Goal: Obtain resource: Download file/media

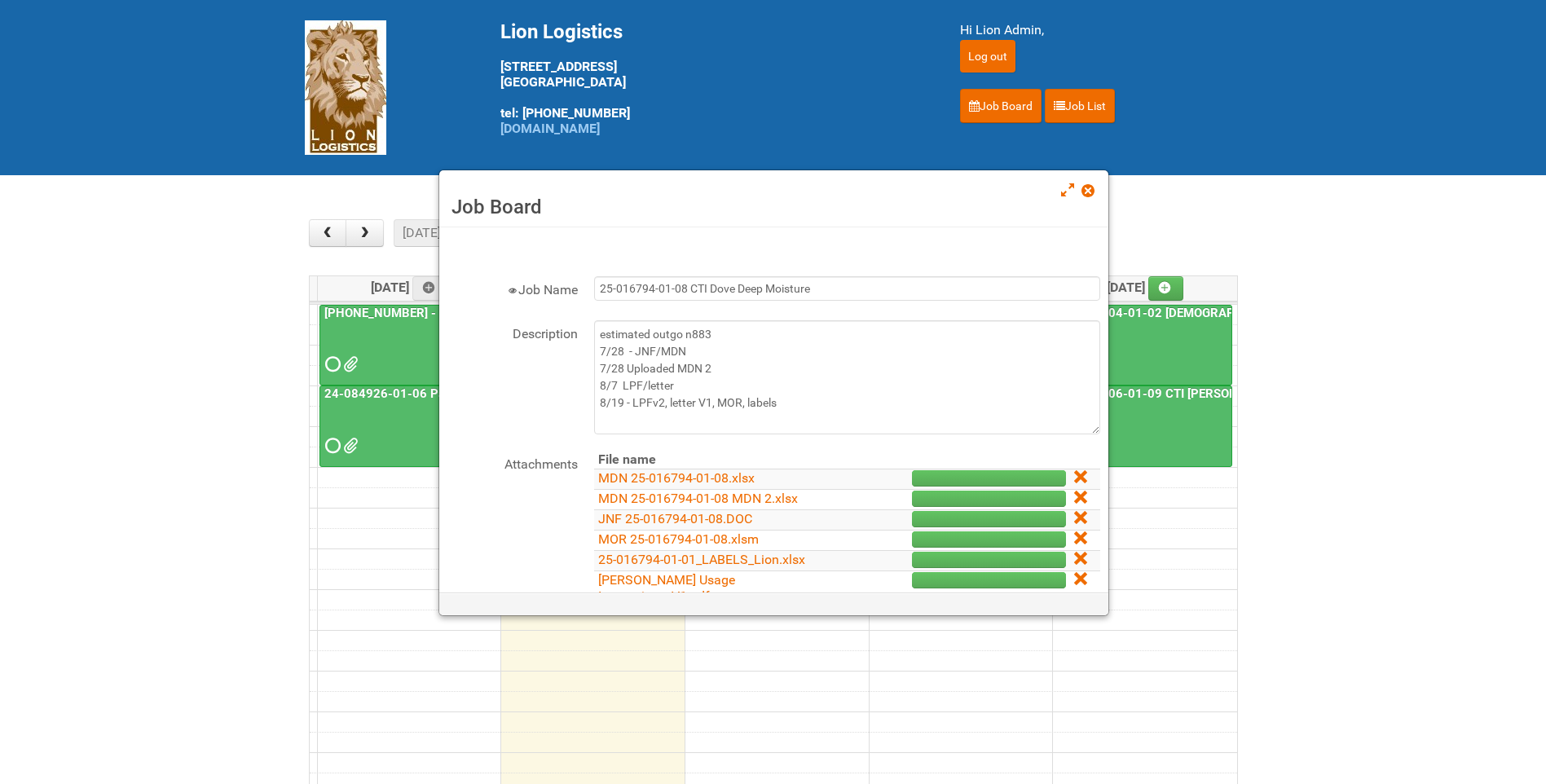
scroll to position [82, 0]
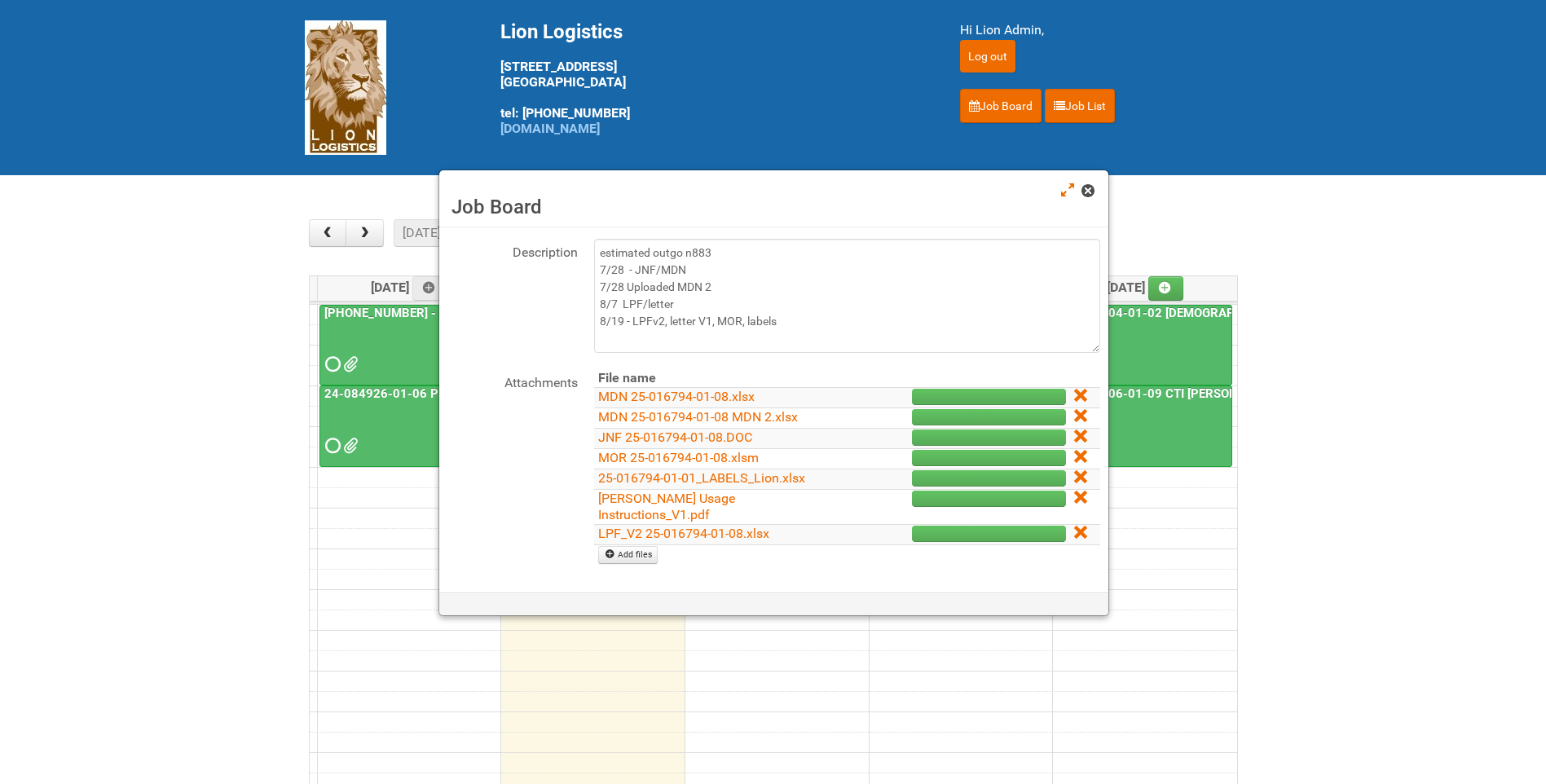
click at [1090, 190] on span at bounding box center [1087, 190] width 11 height 11
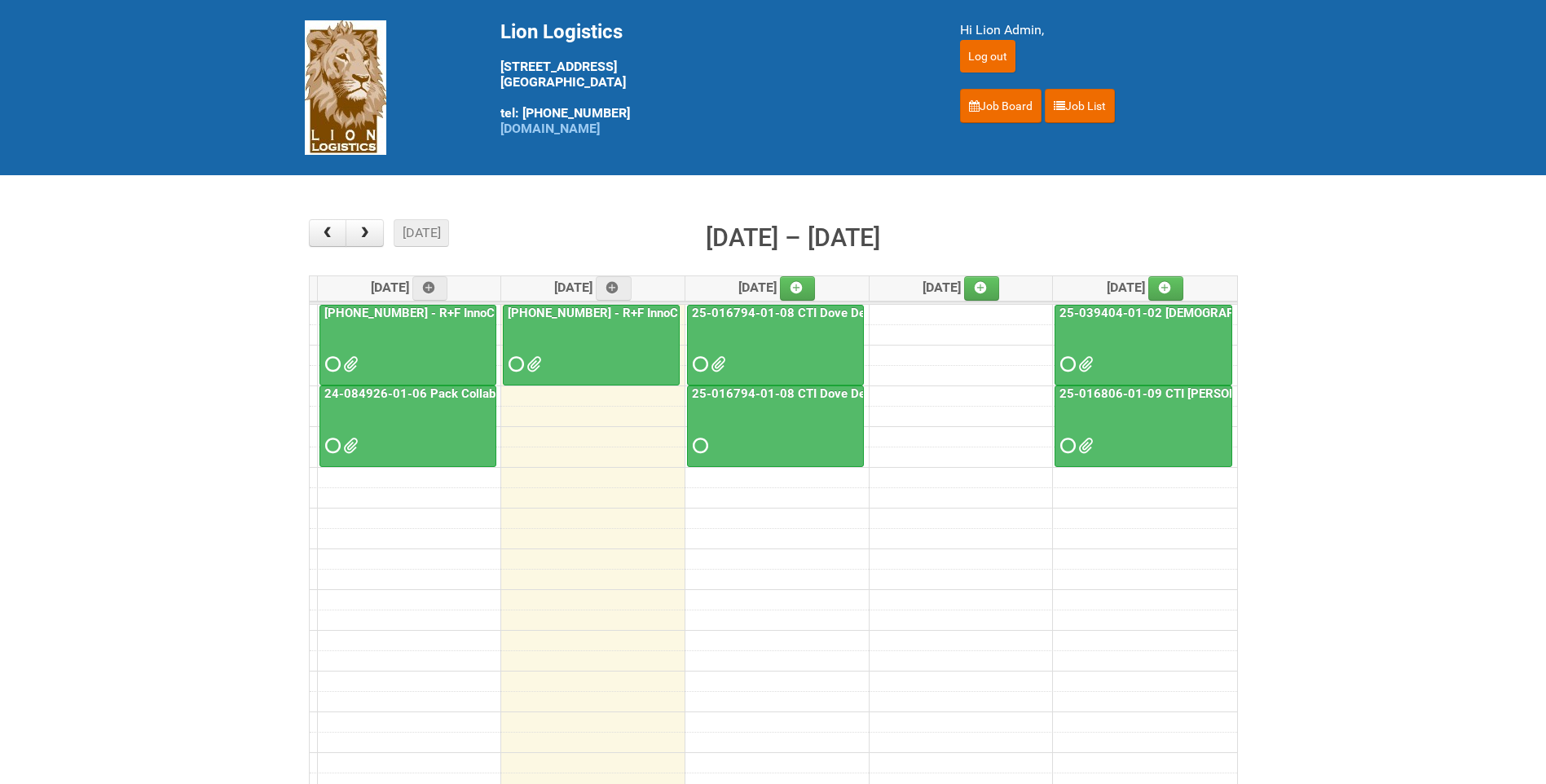
click at [803, 319] on link "25-016794-01-08 CTI Dove Deep Moisture" at bounding box center [811, 312] width 245 height 15
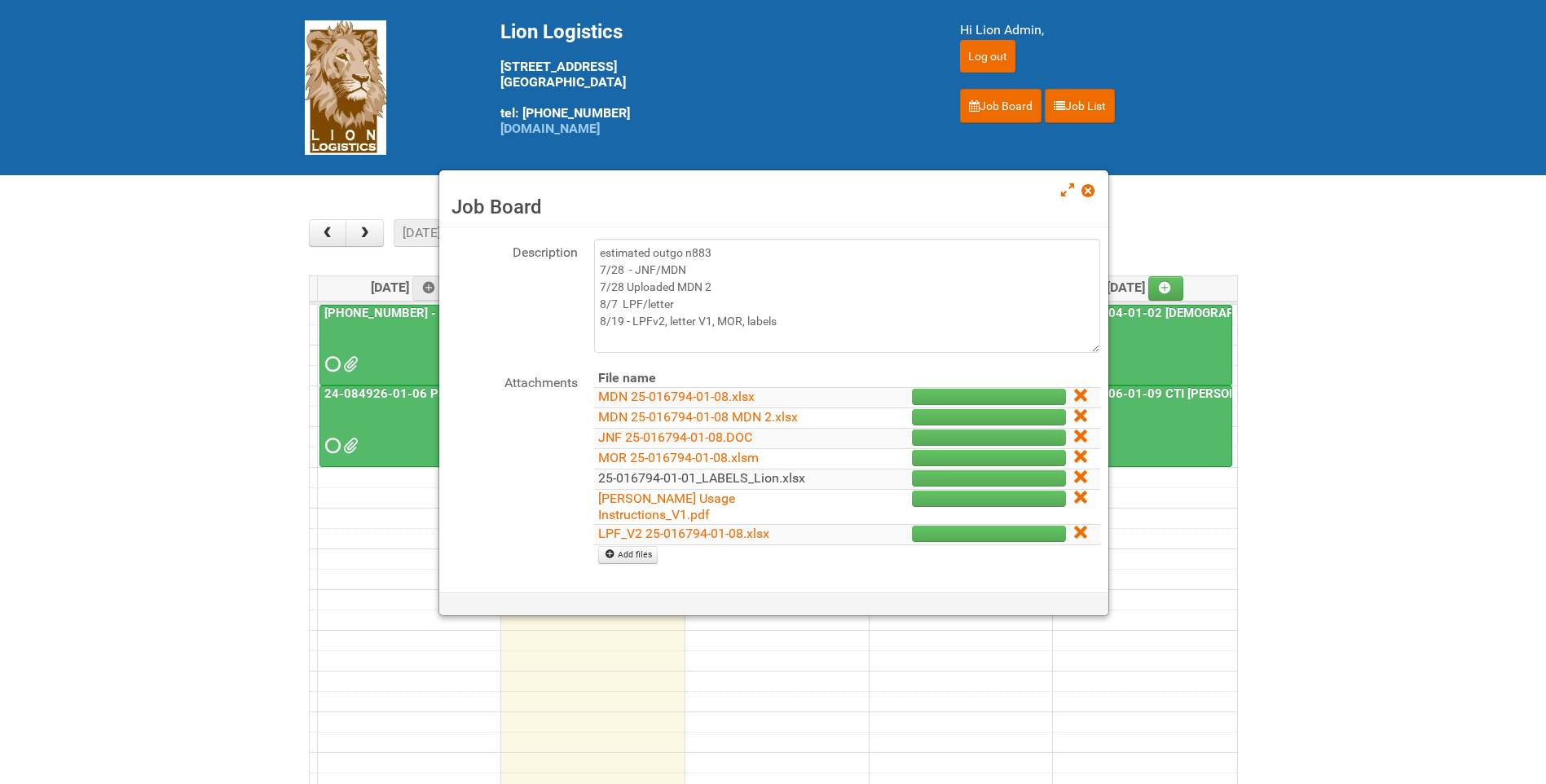
click at [782, 479] on link "25-016794-01-01_LABELS_Lion.xlsx" at bounding box center [702, 478] width 207 height 16
click at [1086, 186] on span at bounding box center [1087, 190] width 11 height 11
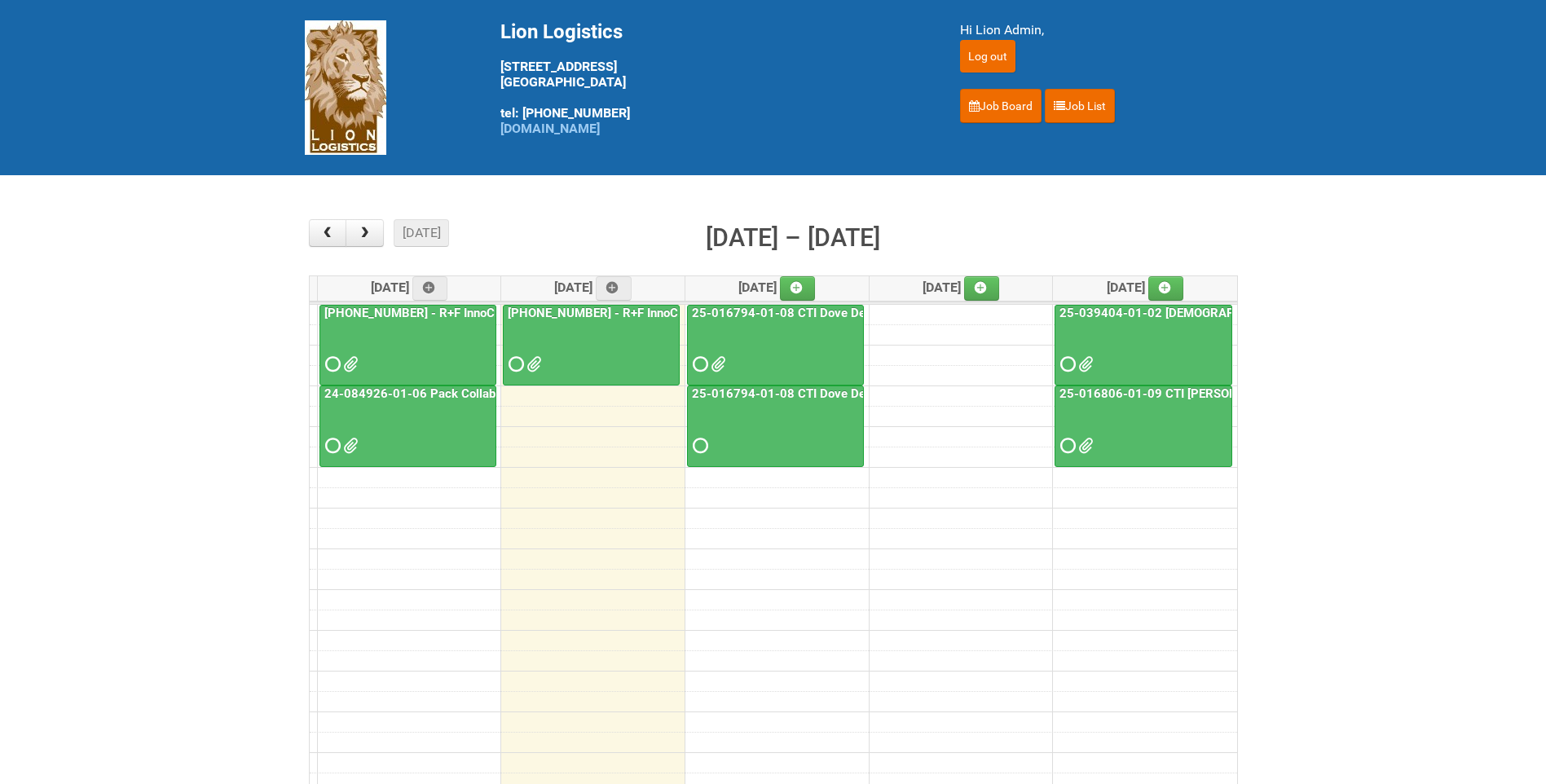
click at [774, 355] on div at bounding box center [776, 350] width 174 height 53
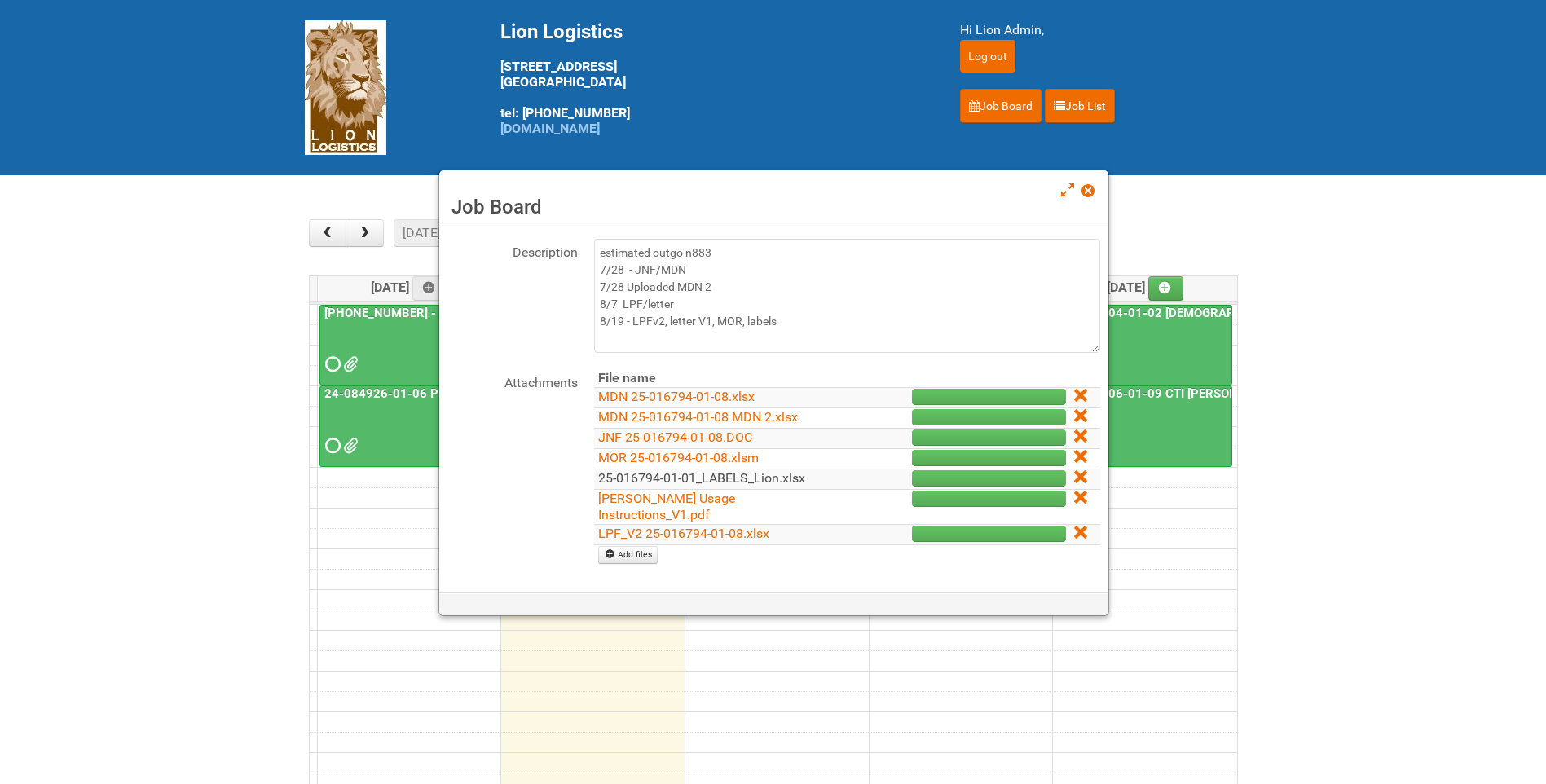
click at [770, 482] on link "25-016794-01-01_LABELS_Lion.xlsx" at bounding box center [702, 478] width 207 height 16
click at [756, 480] on link "25-016794-01-01_LABELS_Lion.xlsx" at bounding box center [702, 478] width 207 height 16
click at [752, 415] on link "MDN 25-016794-01-08 MDN 2.xlsx" at bounding box center [698, 417] width 200 height 16
click at [1089, 195] on span at bounding box center [1087, 190] width 11 height 11
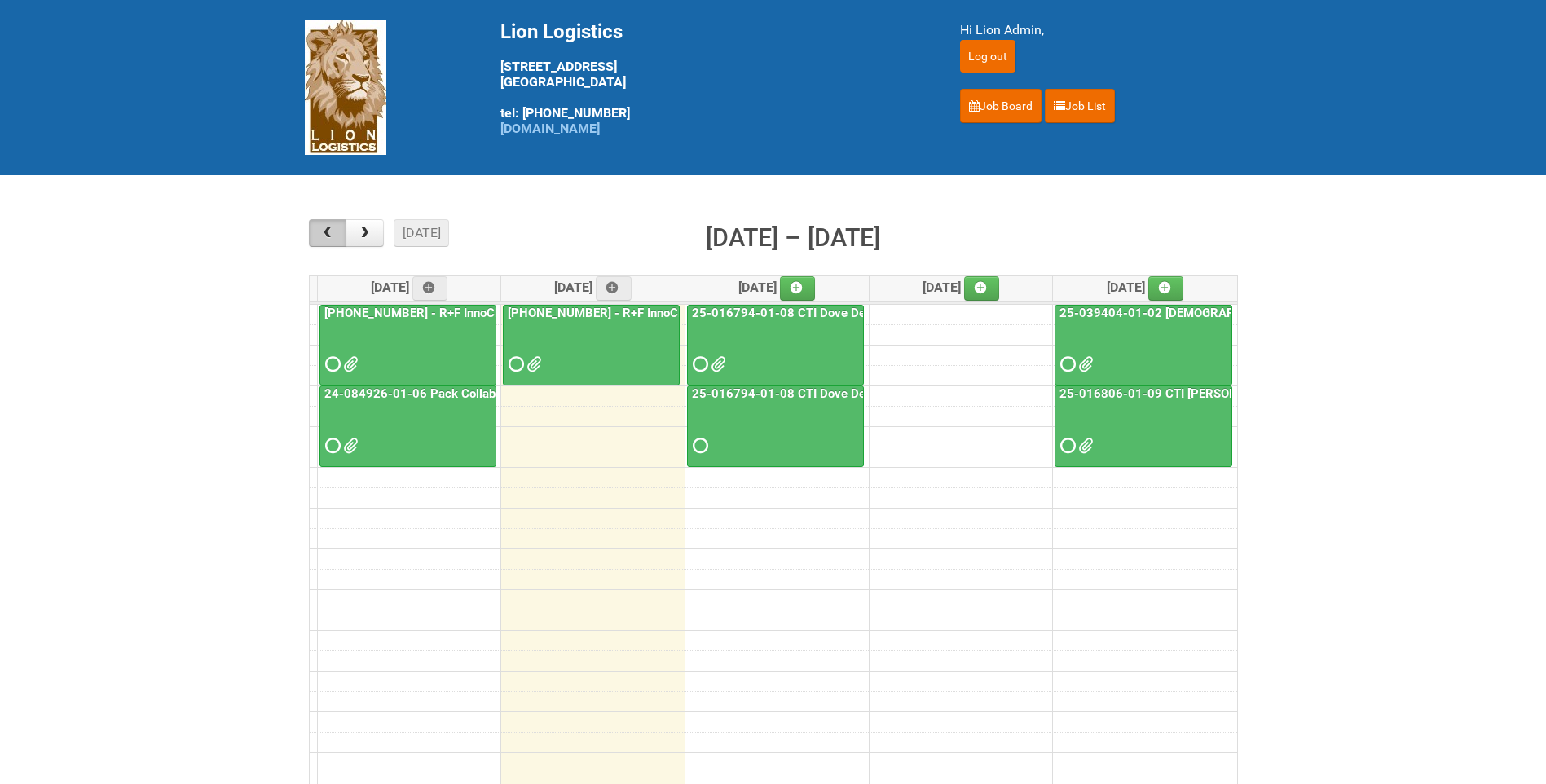
click at [333, 236] on span "button" at bounding box center [327, 232] width 16 height 13
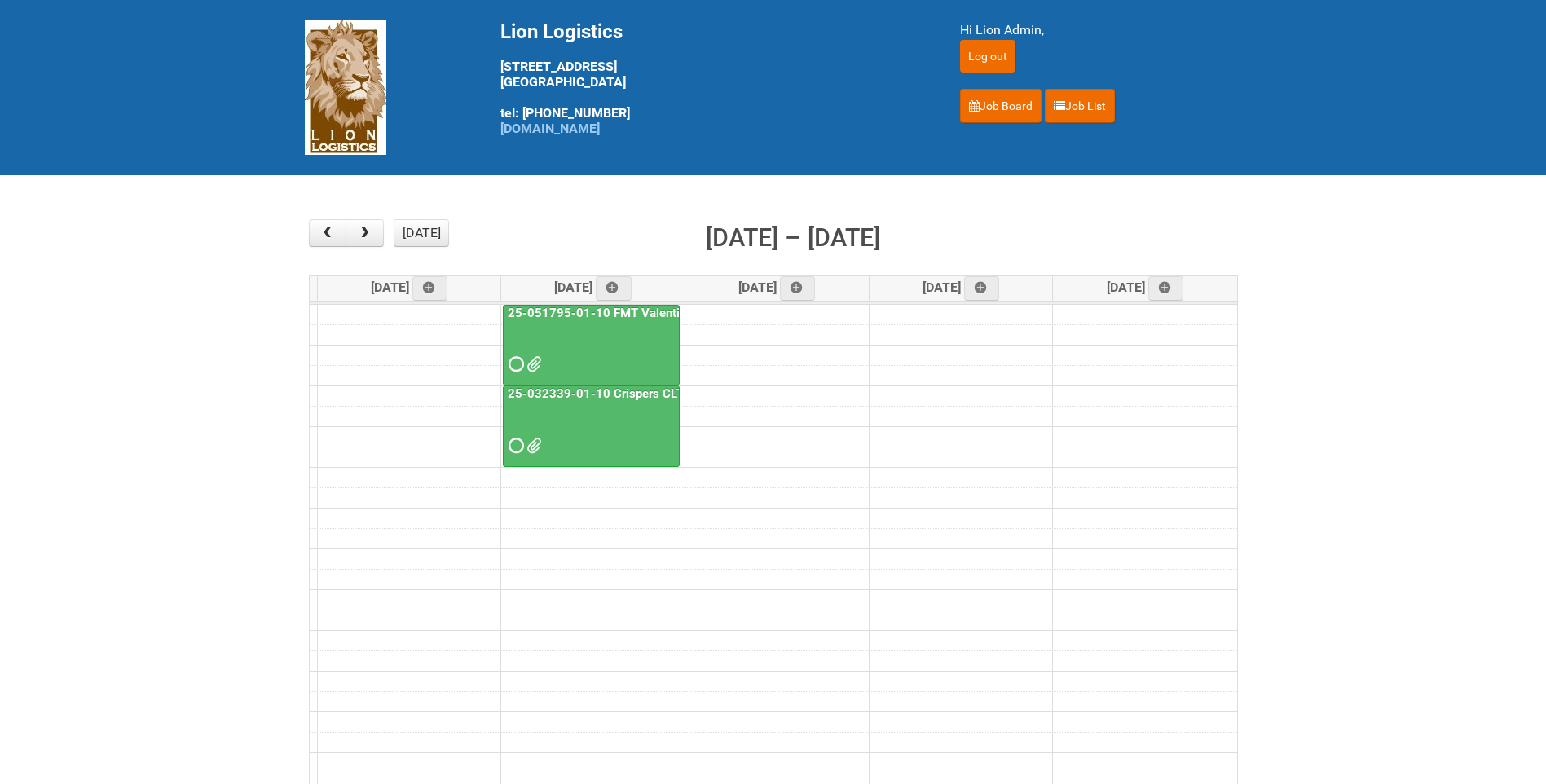
click at [617, 400] on link "25-032339-01-10 Crispers CLT + Online CPT - Client Mailing" at bounding box center [677, 393] width 344 height 15
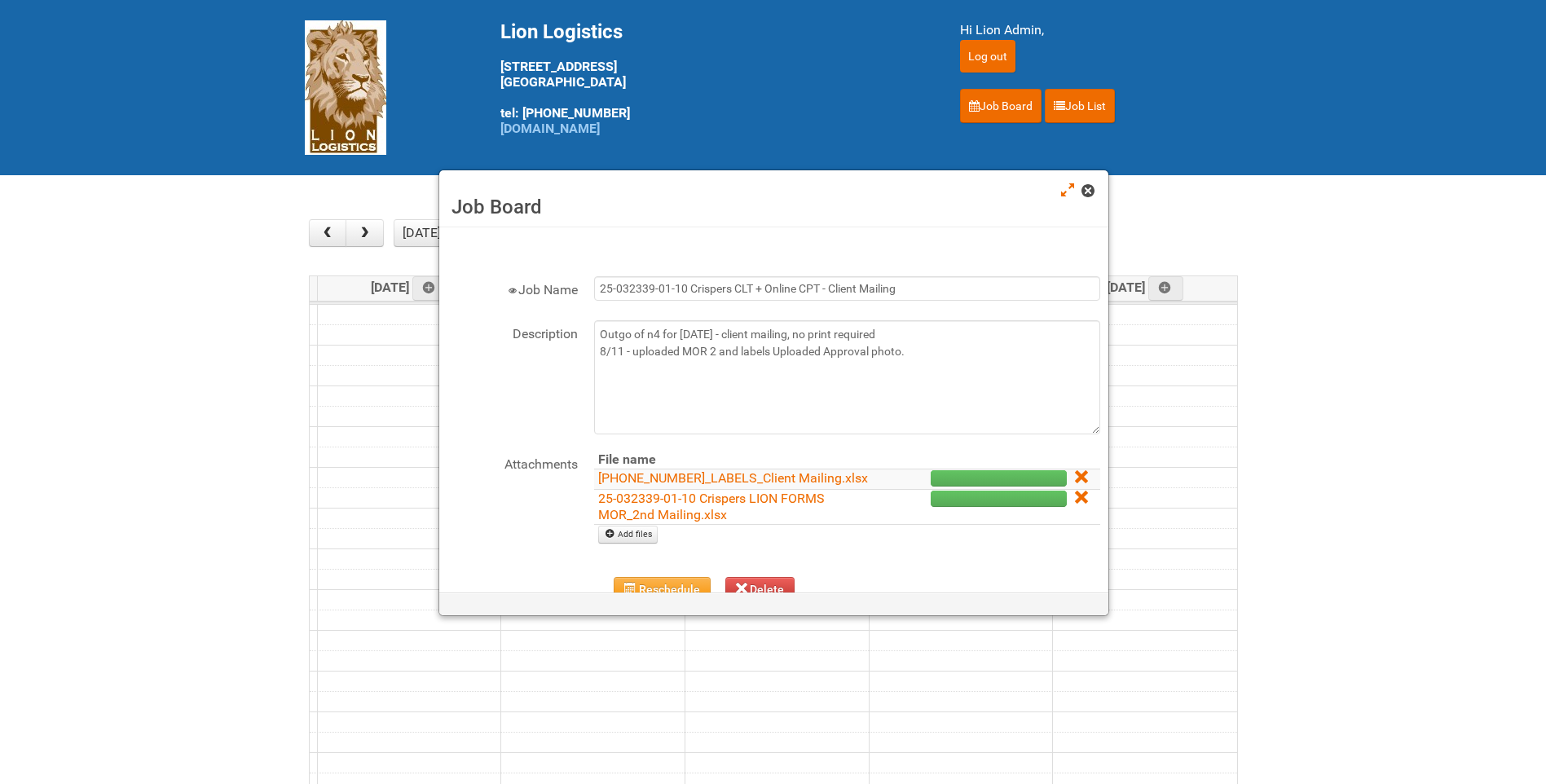
click at [1086, 193] on span at bounding box center [1087, 190] width 11 height 11
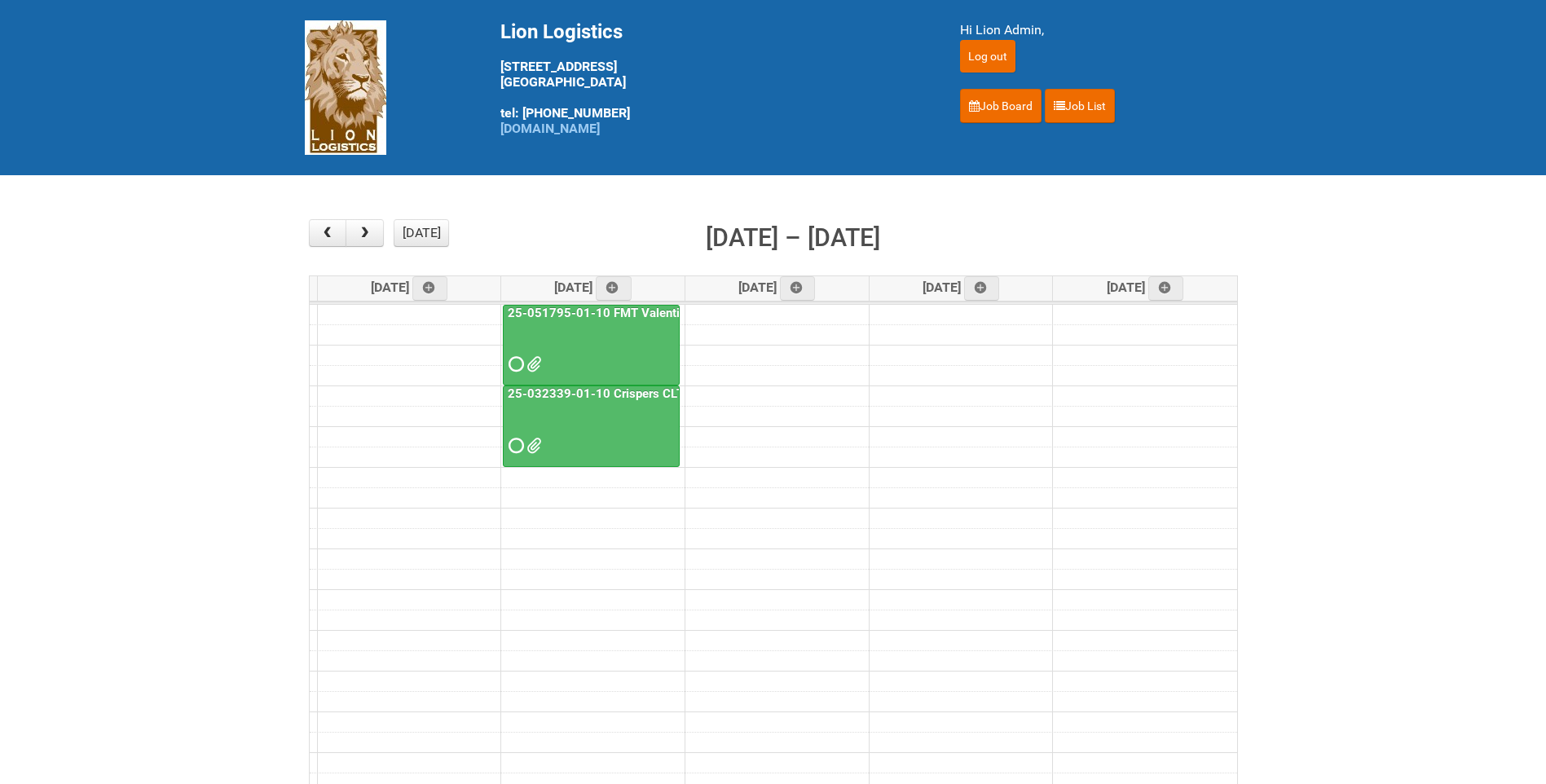
click at [652, 319] on link "25-051795-01-10 FMT Valentino Masc US CLT" at bounding box center [639, 312] width 268 height 15
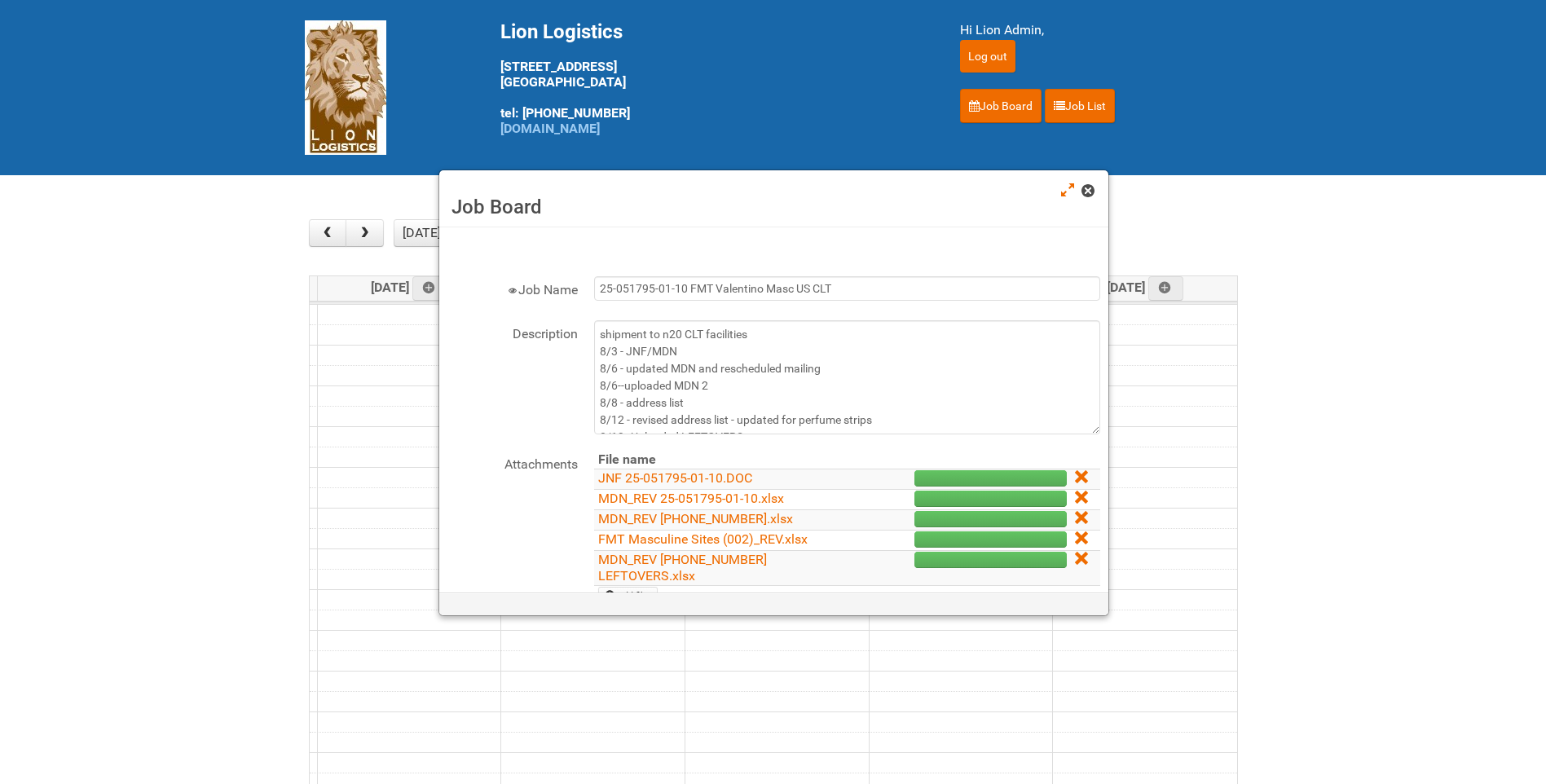
click at [1090, 198] on link at bounding box center [1089, 192] width 15 height 20
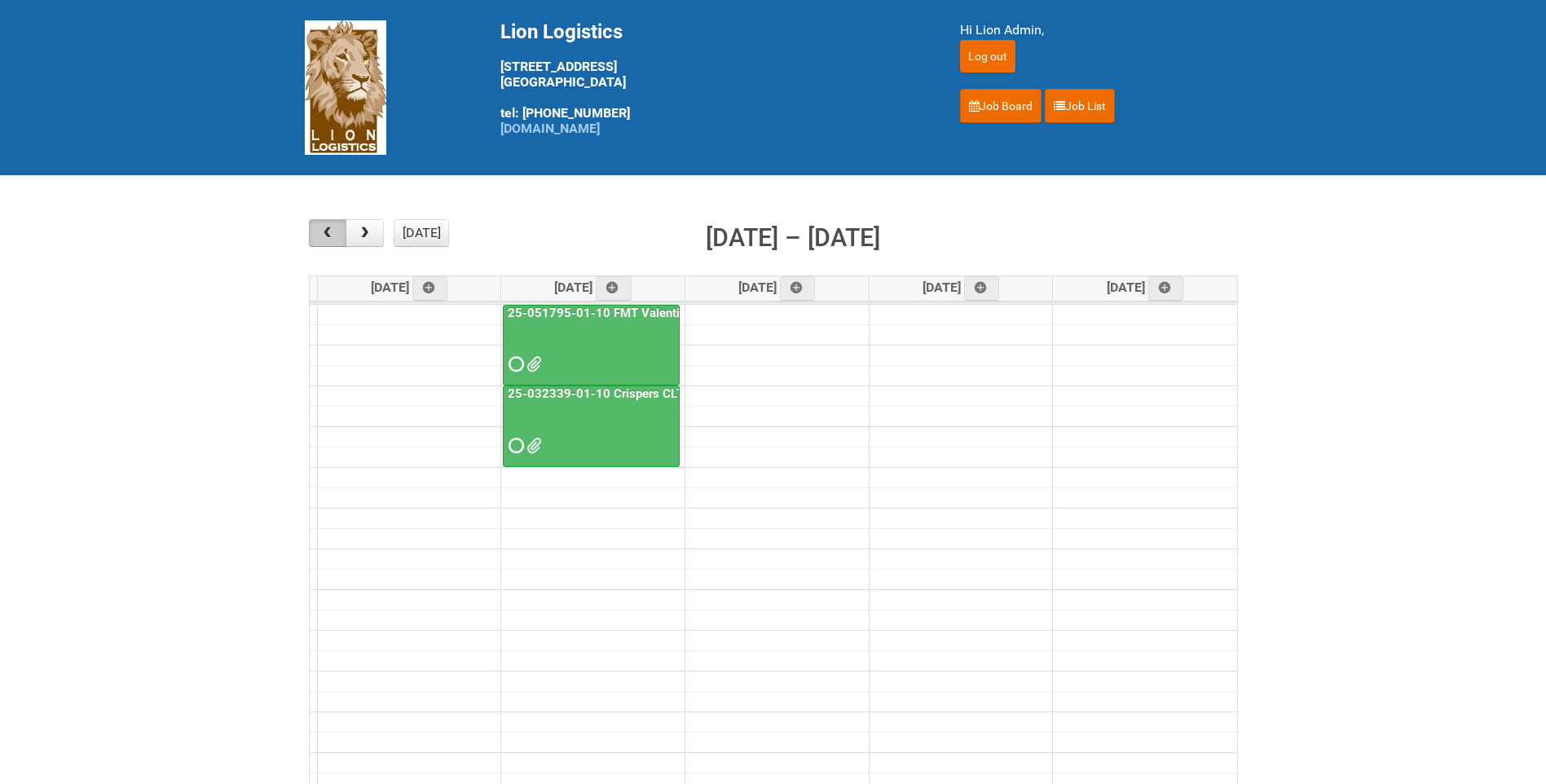
click at [326, 238] on span "button" at bounding box center [327, 232] width 16 height 13
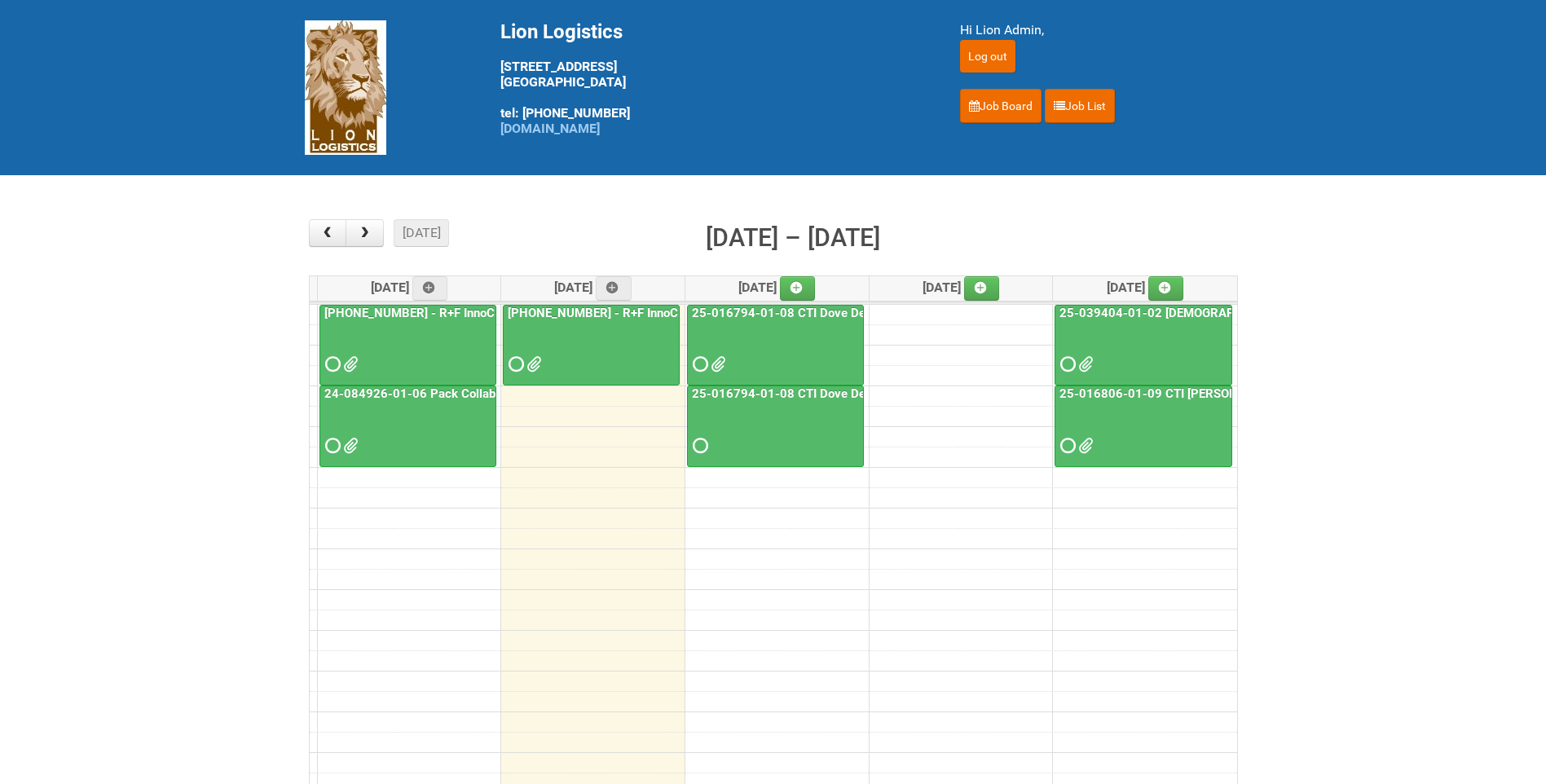
click at [1084, 449] on span at bounding box center [1084, 445] width 11 height 11
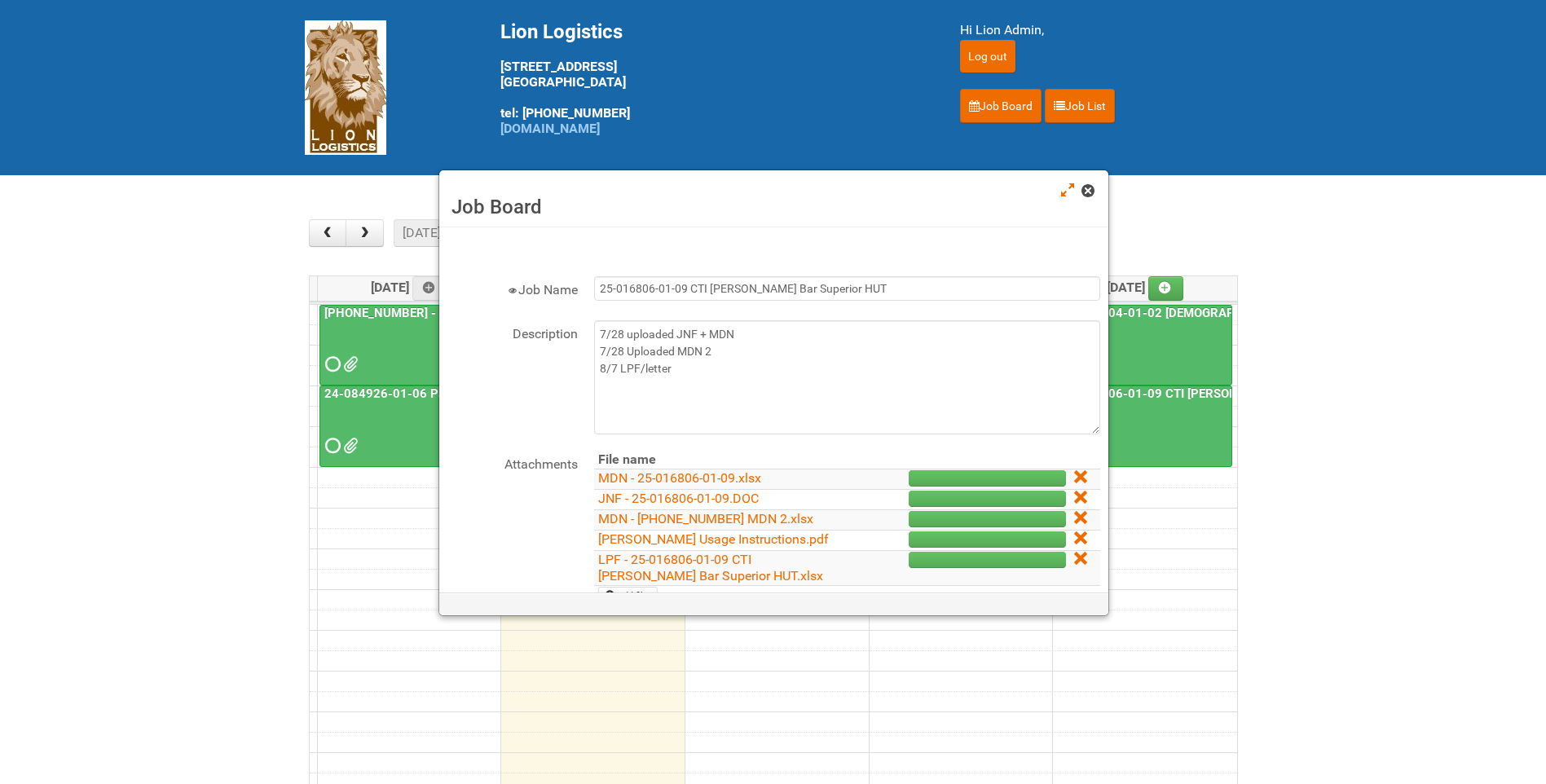
click at [1084, 195] on span at bounding box center [1087, 190] width 11 height 11
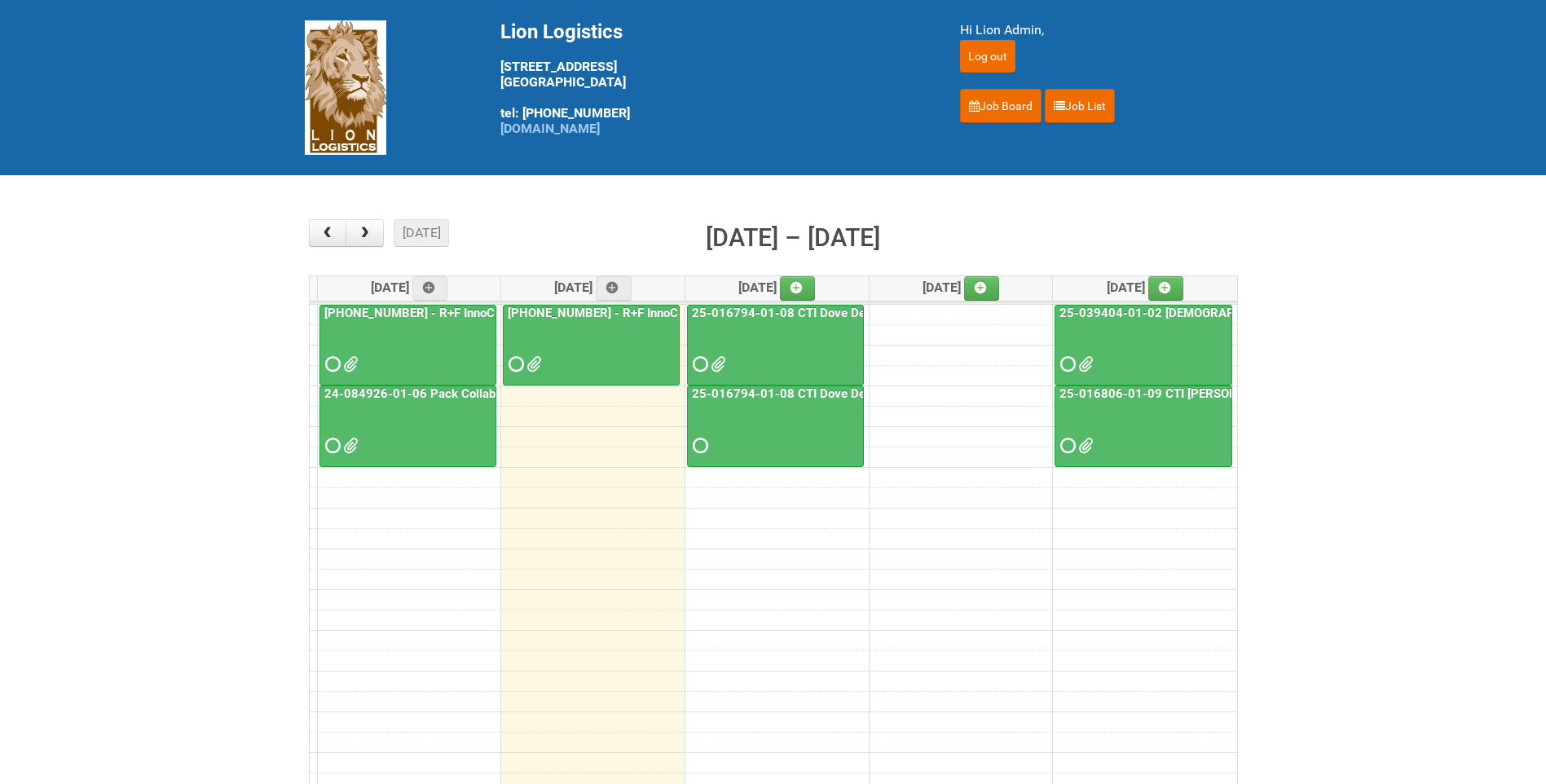
click at [1091, 355] on div at bounding box center [1143, 350] width 174 height 53
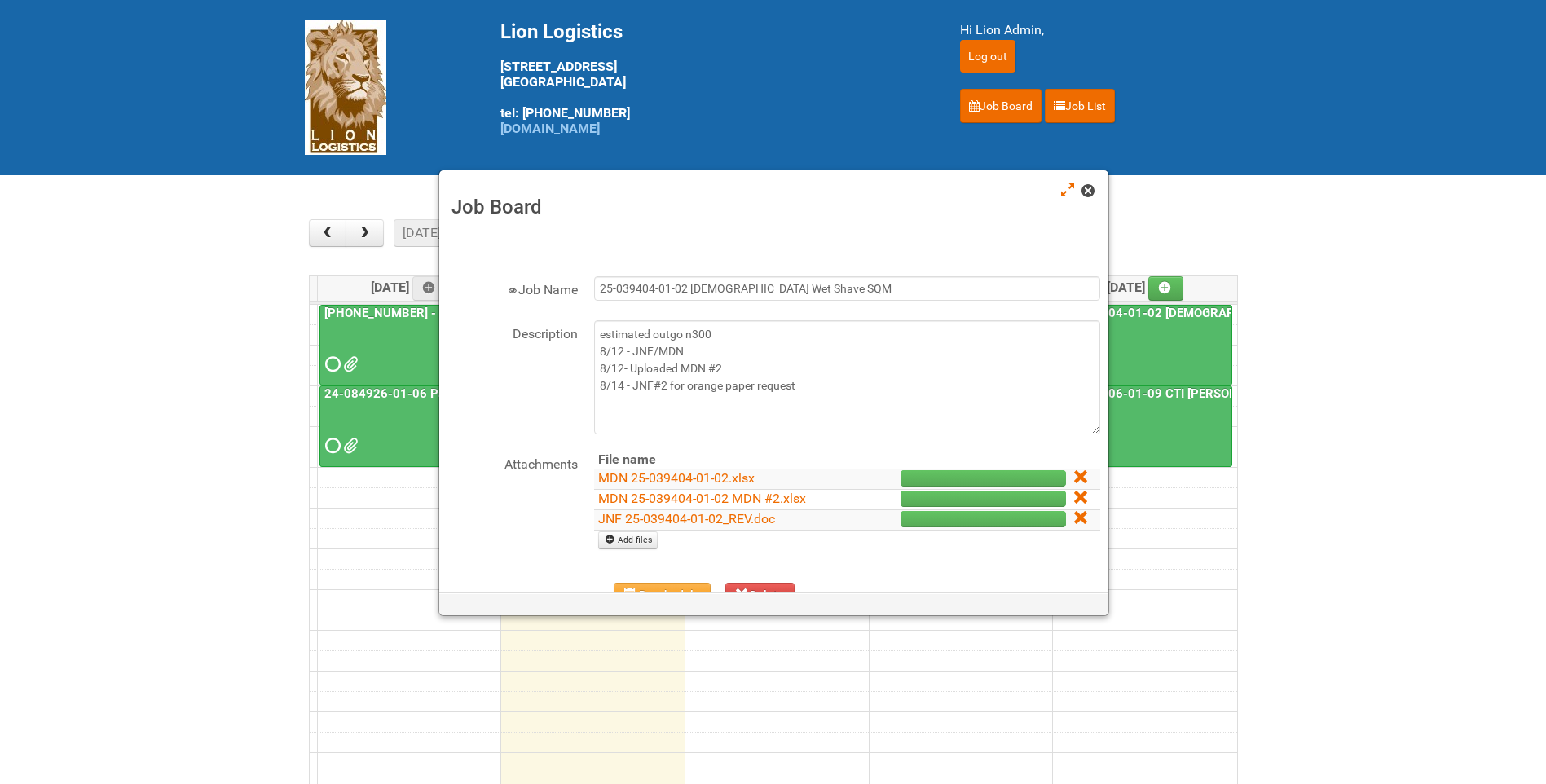
click at [1091, 196] on span at bounding box center [1087, 190] width 11 height 11
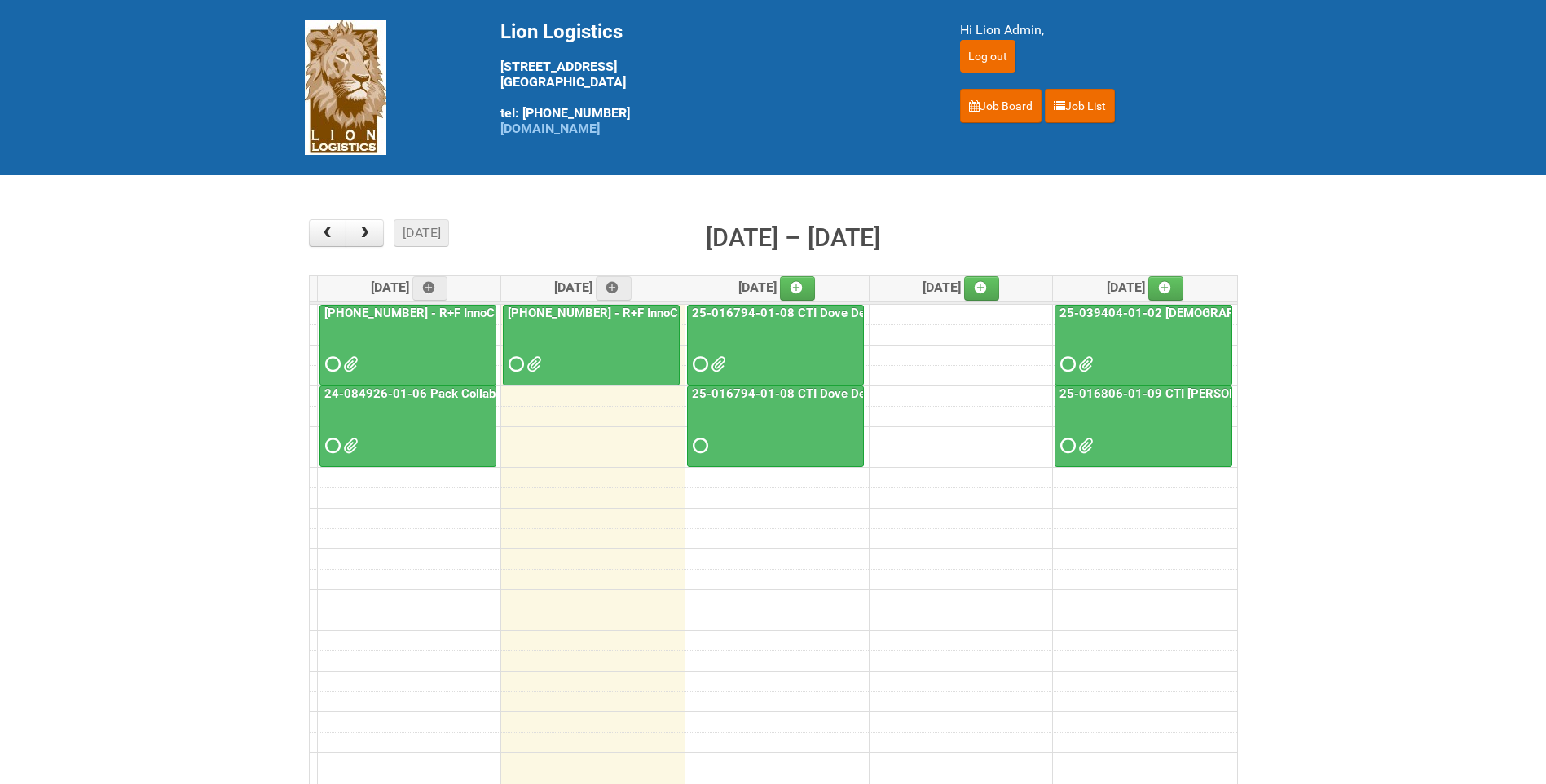
click at [728, 360] on div at bounding box center [776, 350] width 174 height 53
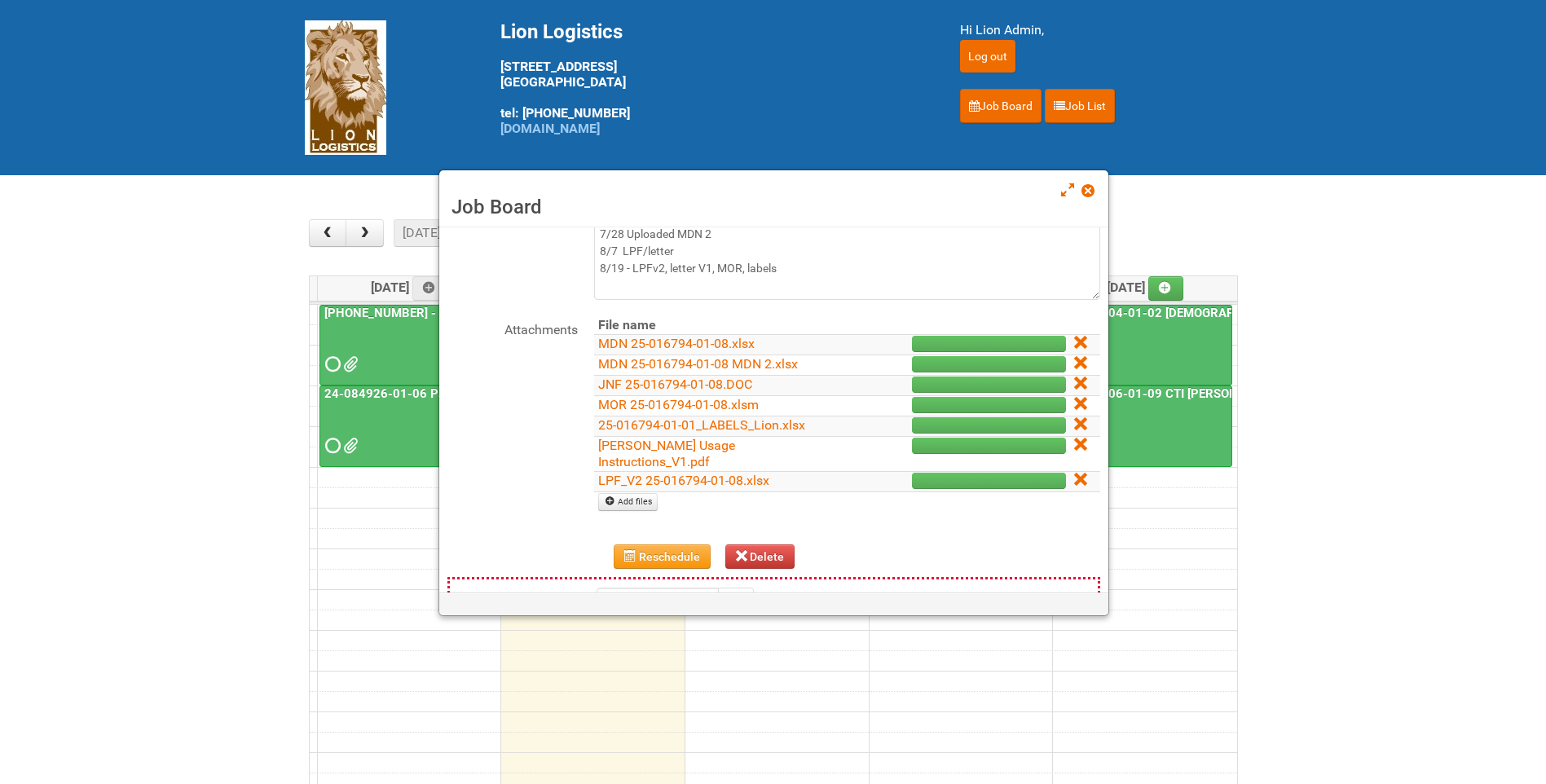
scroll to position [163, 0]
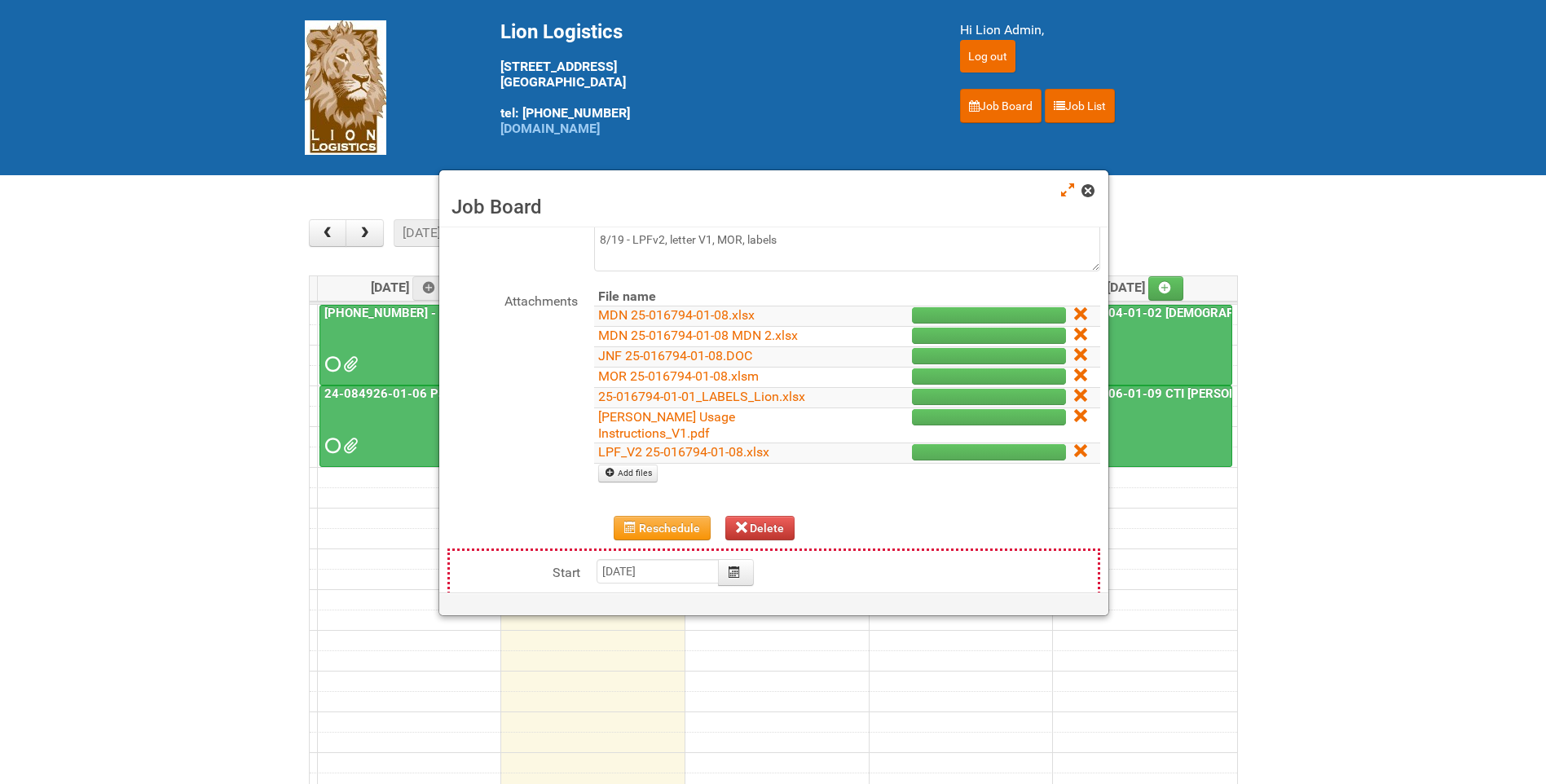
click at [1092, 193] on span at bounding box center [1087, 190] width 11 height 11
